Goal: Information Seeking & Learning: Learn about a topic

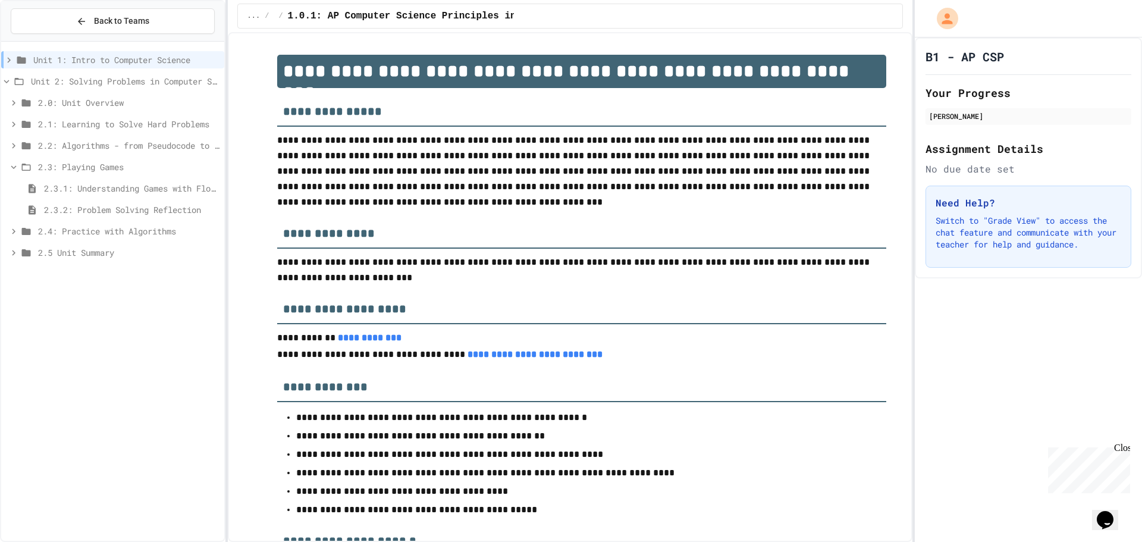
click at [134, 167] on span "2.3: Playing Games" at bounding box center [128, 167] width 181 height 12
click at [129, 181] on div "2.4: Practice with Algorithms" at bounding box center [112, 188] width 223 height 17
click at [129, 202] on div "2.4.1: Algorithm Practice Exercises" at bounding box center [112, 209] width 223 height 17
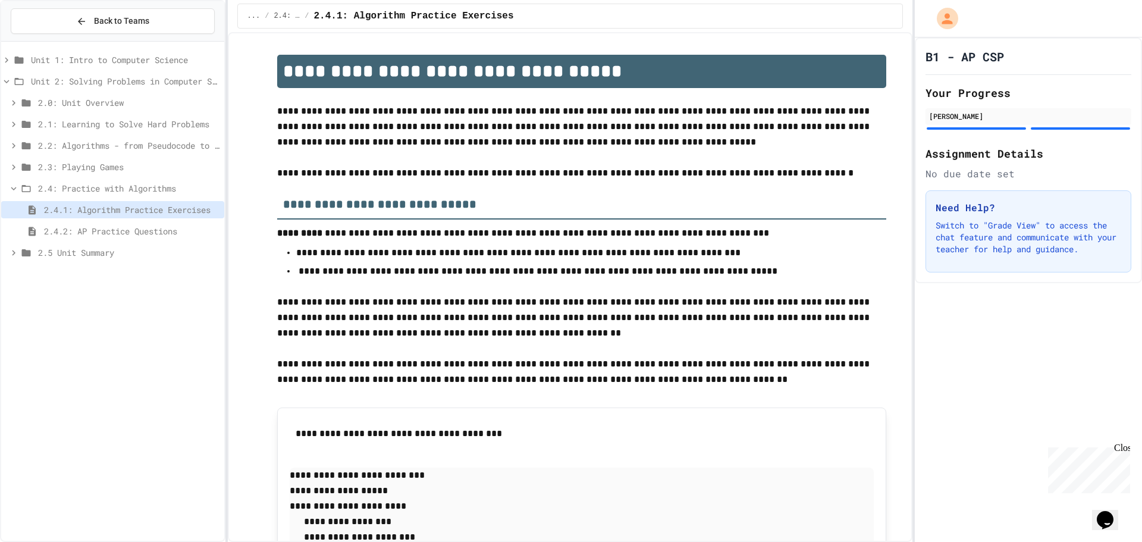
click at [152, 239] on div "2.4.2: AP Practice Questions" at bounding box center [112, 230] width 223 height 17
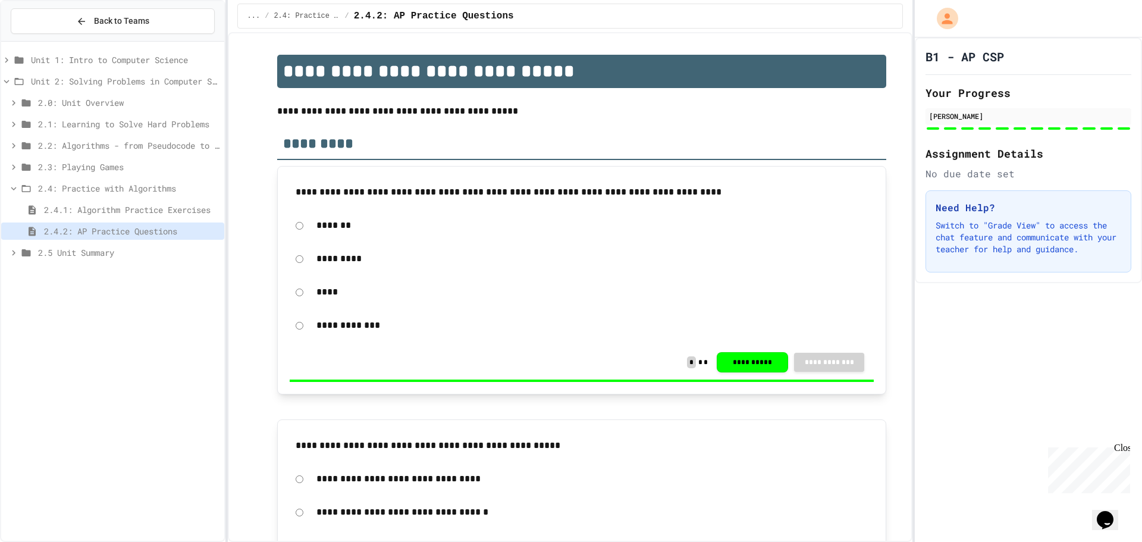
click at [143, 246] on div "2.5 Unit Summary" at bounding box center [112, 252] width 223 height 17
click at [128, 265] on div "2.5.1 Unit Summary" at bounding box center [112, 273] width 223 height 17
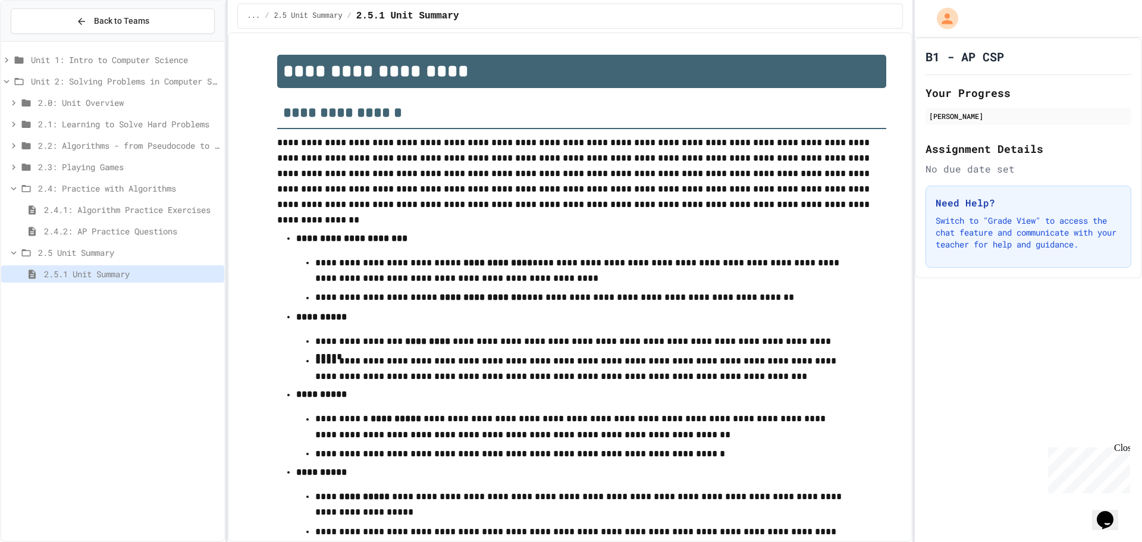
click at [196, 231] on span "2.4.2: AP Practice Questions" at bounding box center [131, 231] width 175 height 12
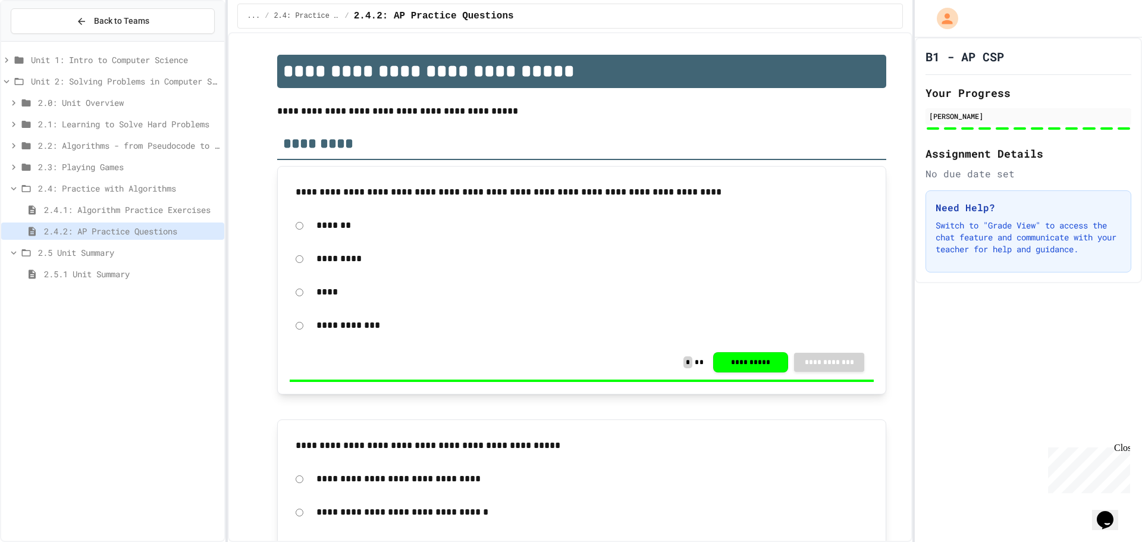
click at [196, 204] on span "2.4.1: Algorithm Practice Exercises" at bounding box center [131, 209] width 175 height 12
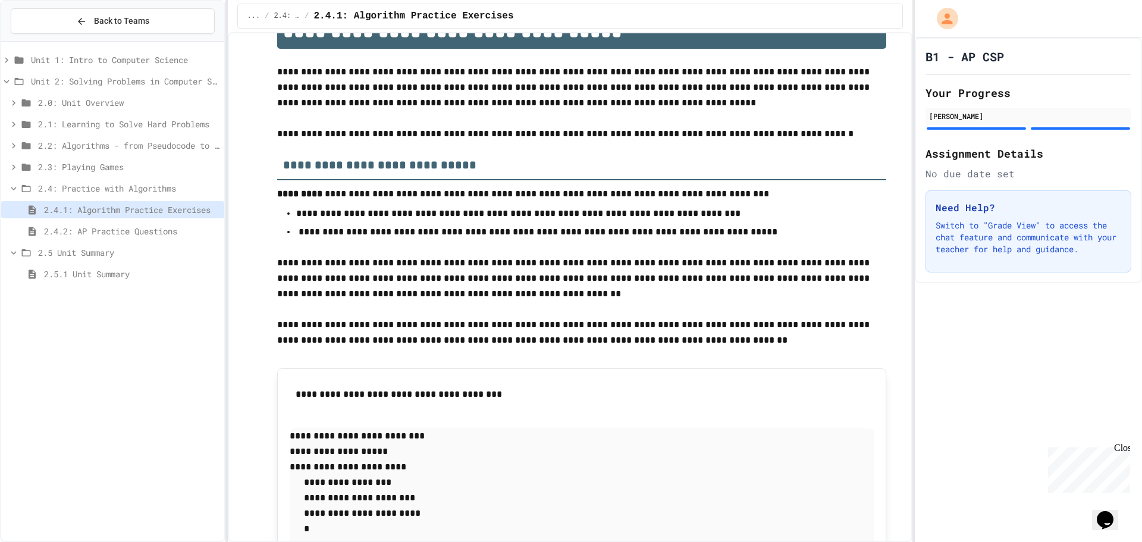
scroll to position [59, 0]
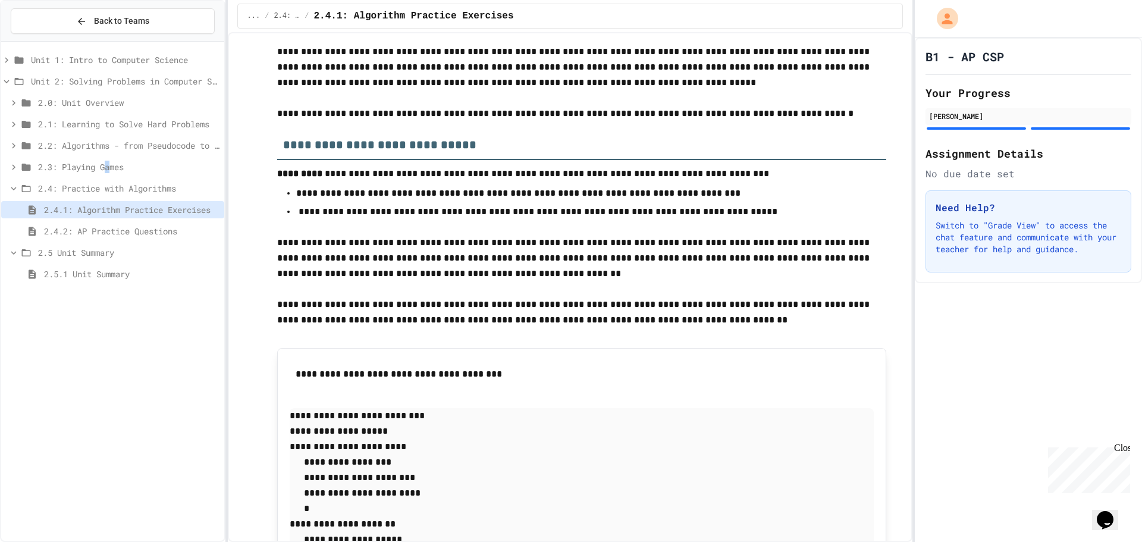
click at [111, 160] on div "2.3: Playing Games" at bounding box center [112, 166] width 223 height 17
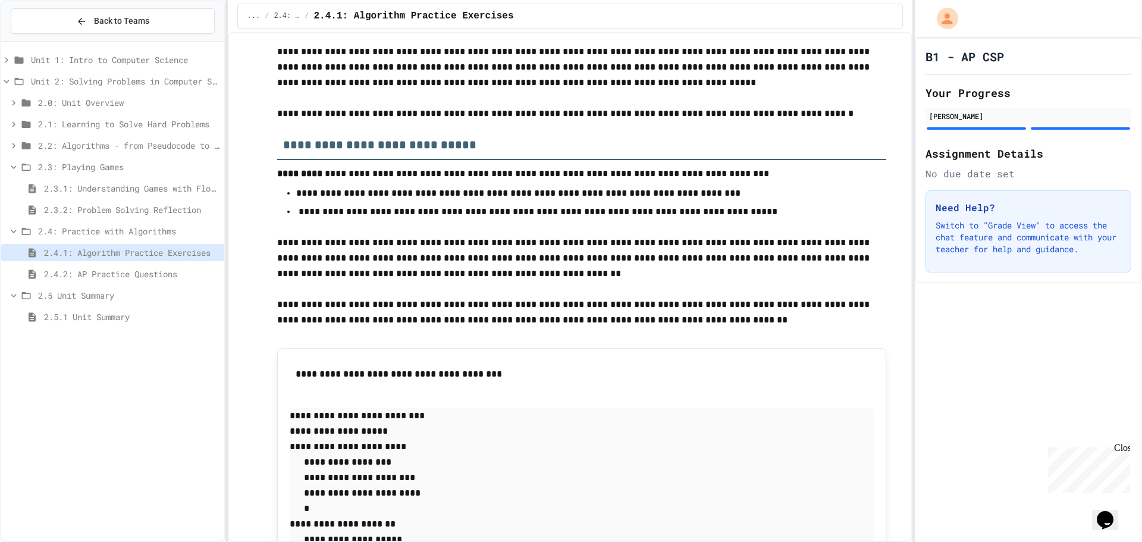
click at [139, 202] on div "2.3.2: Problem Solving Reflection" at bounding box center [112, 209] width 223 height 17
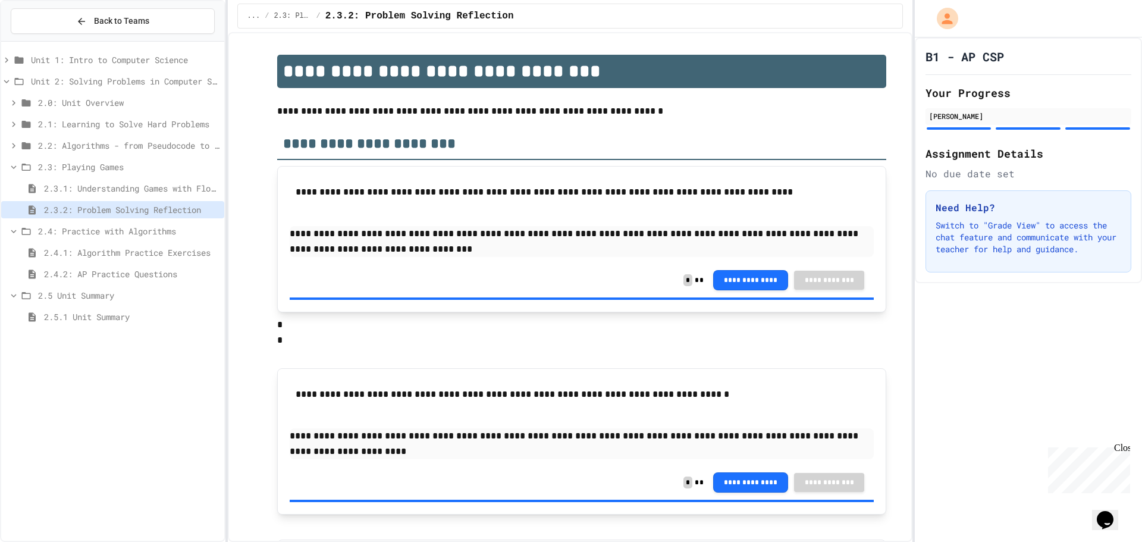
click at [162, 190] on span "2.3.1: Understanding Games with Flowcharts" at bounding box center [131, 188] width 175 height 12
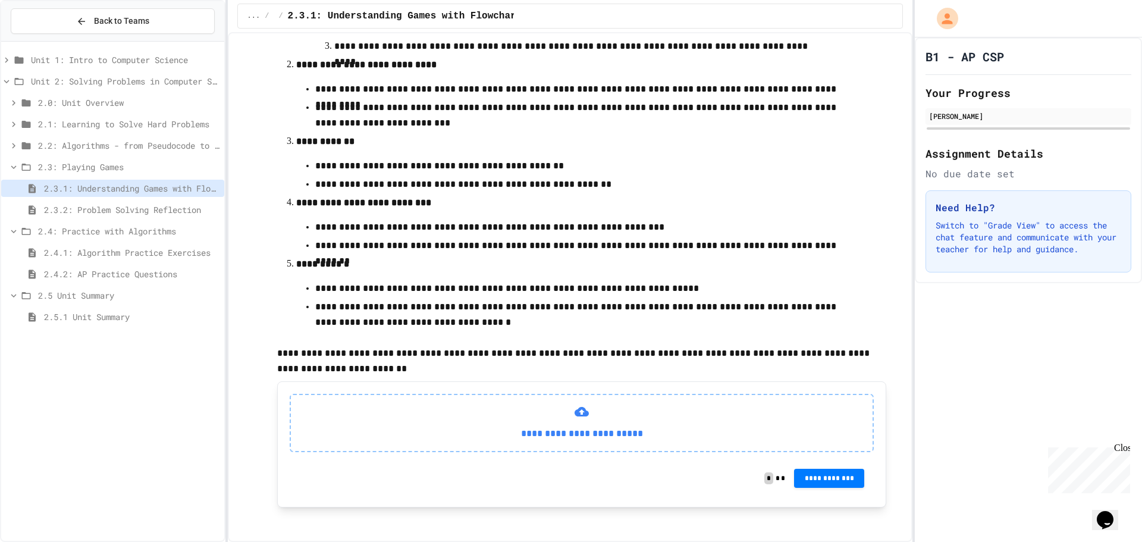
scroll to position [323, 0]
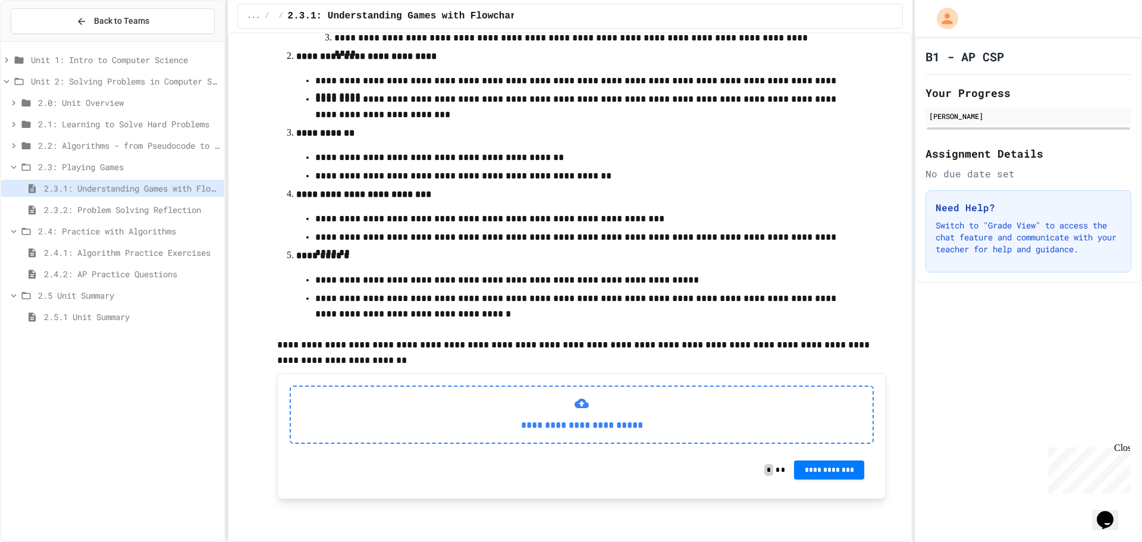
click at [589, 421] on p "**********" at bounding box center [581, 425] width 563 height 15
click at [591, 422] on p "**********" at bounding box center [581, 425] width 563 height 15
click at [556, 441] on div "**********" at bounding box center [582, 415] width 584 height 58
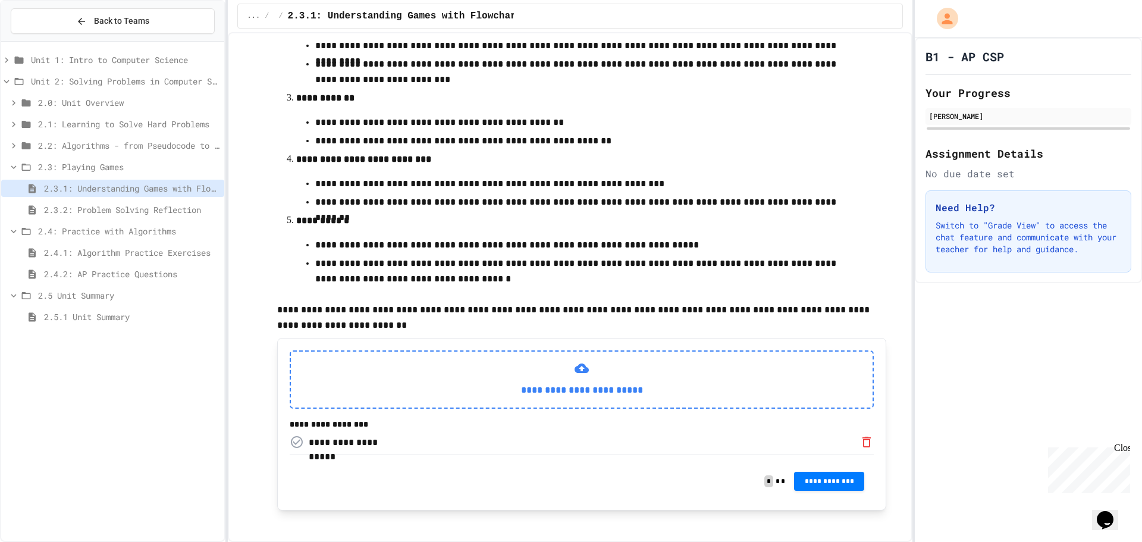
scroll to position [375, 0]
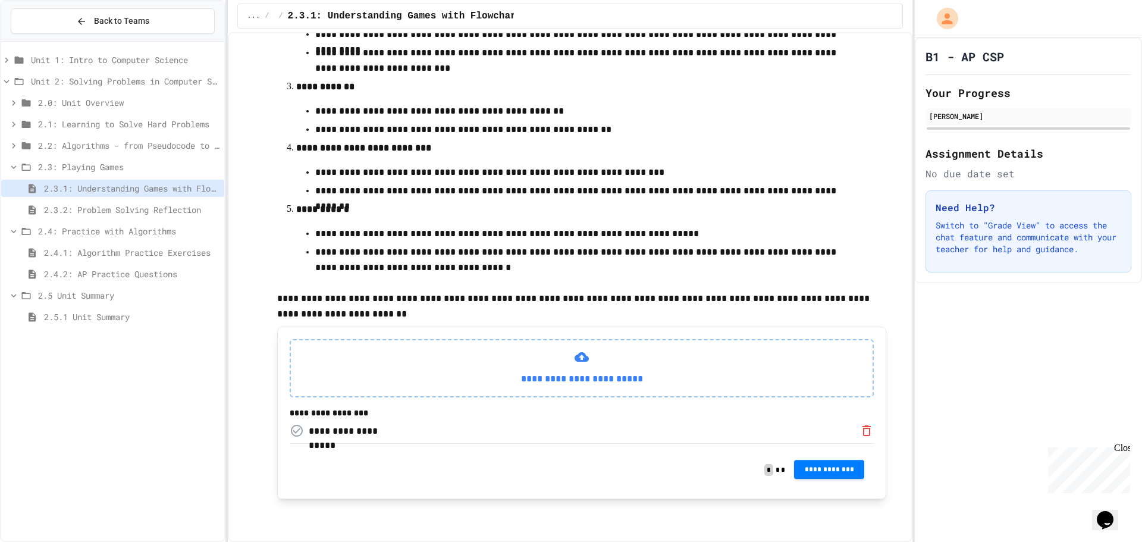
click at [822, 473] on span "**********" at bounding box center [829, 470] width 51 height 10
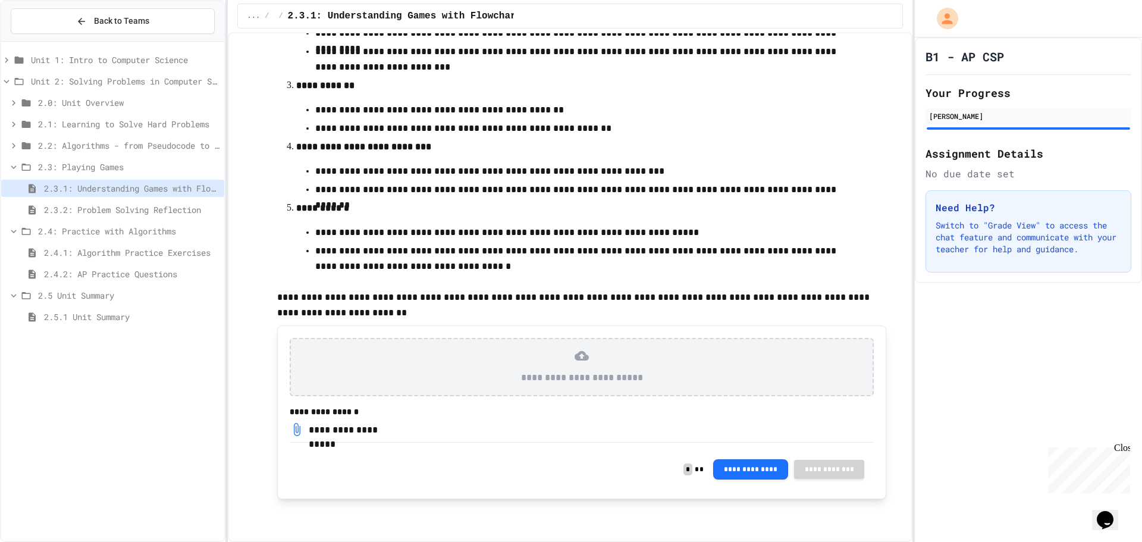
click at [87, 314] on span "2.5.1 Unit Summary" at bounding box center [131, 317] width 175 height 12
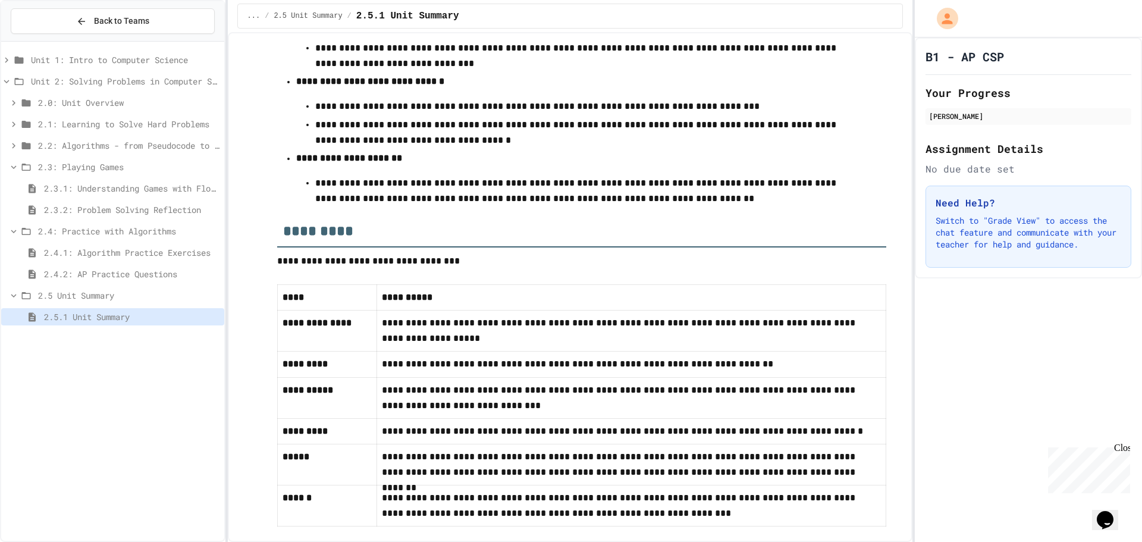
scroll to position [518, 0]
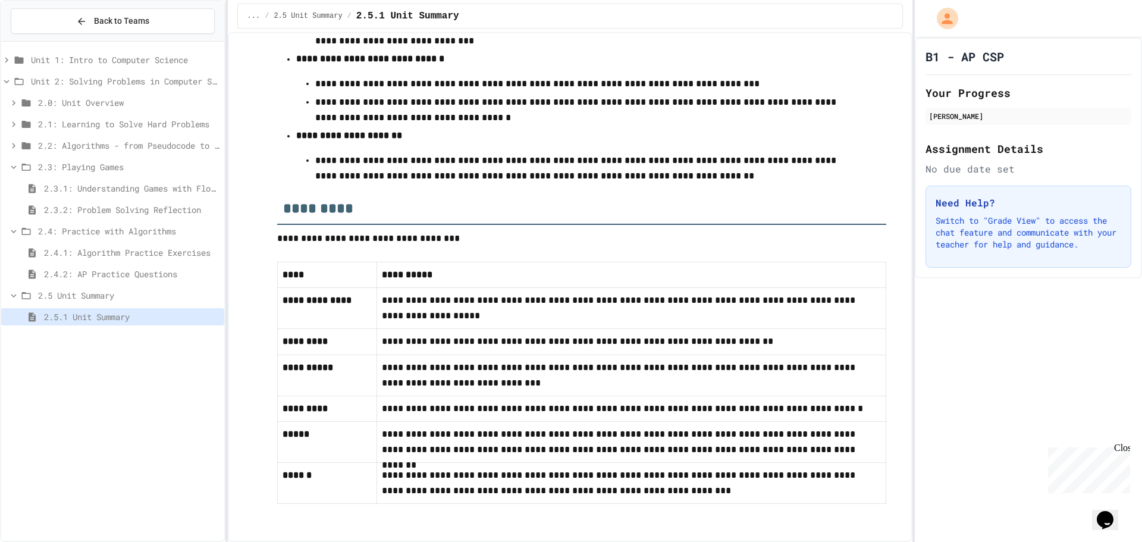
click at [140, 275] on span "2.4.2: AP Practice Questions" at bounding box center [131, 274] width 175 height 12
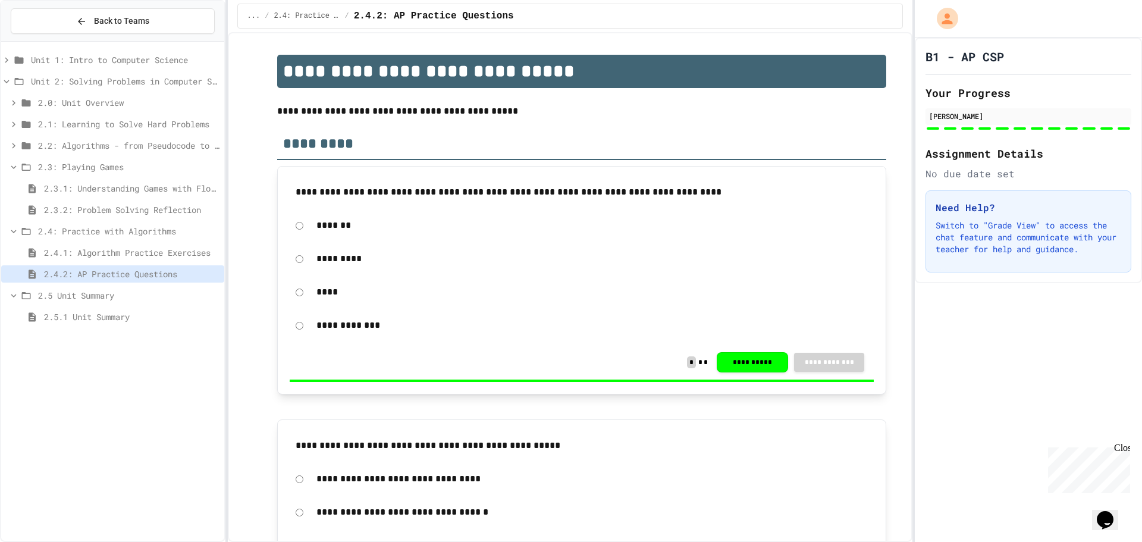
click at [140, 263] on div "2.4.1: Algorithm Practice Exercises" at bounding box center [112, 254] width 223 height 21
click at [137, 255] on span "2.4.1: Algorithm Practice Exercises" at bounding box center [131, 252] width 175 height 12
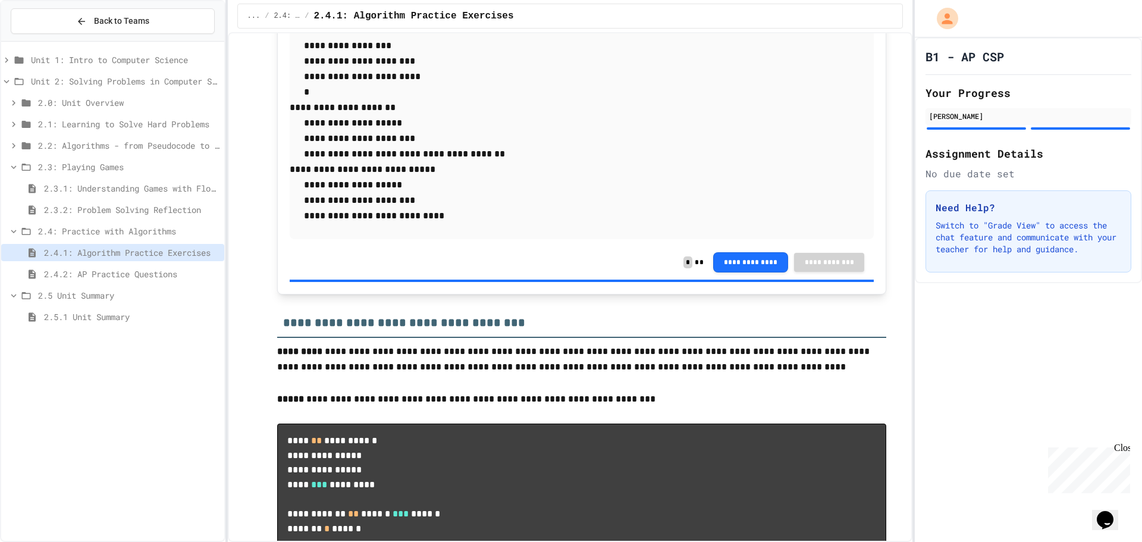
scroll to position [238, 0]
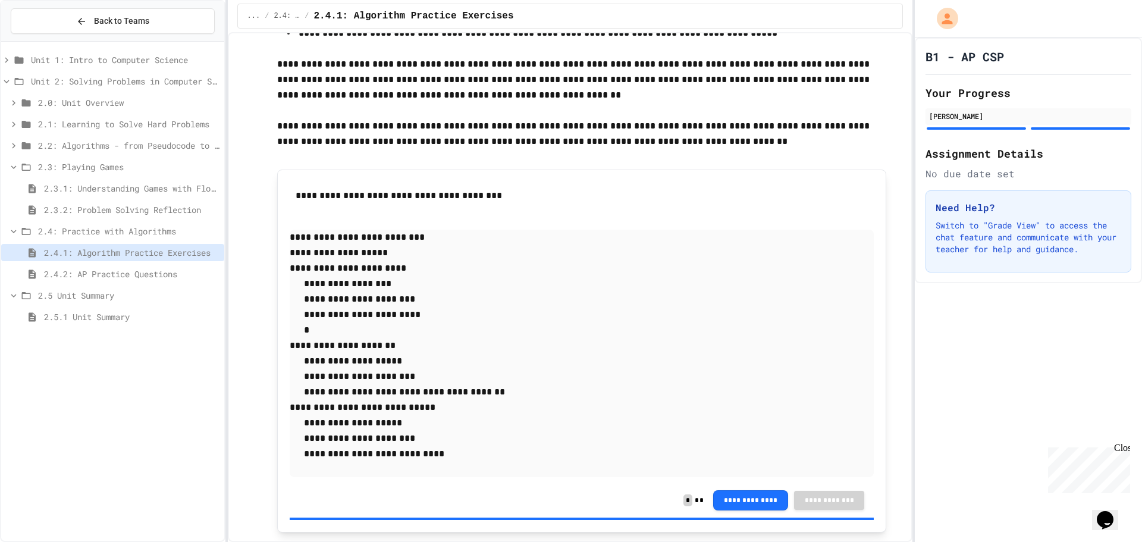
click at [325, 331] on p "*" at bounding box center [582, 329] width 584 height 15
